Goal: Transaction & Acquisition: Purchase product/service

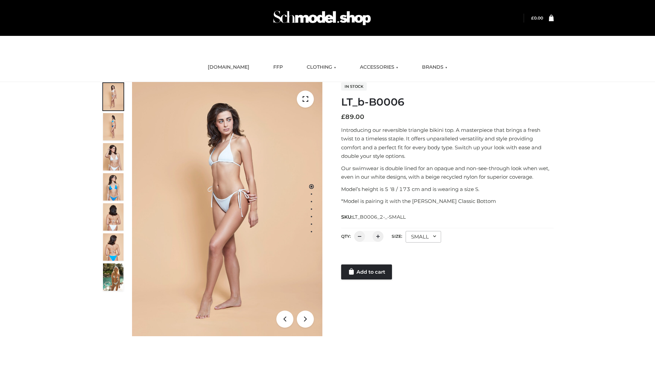
click at [367, 272] on link "Add to cart" at bounding box center [366, 271] width 51 height 15
